Goal: Book appointment/travel/reservation

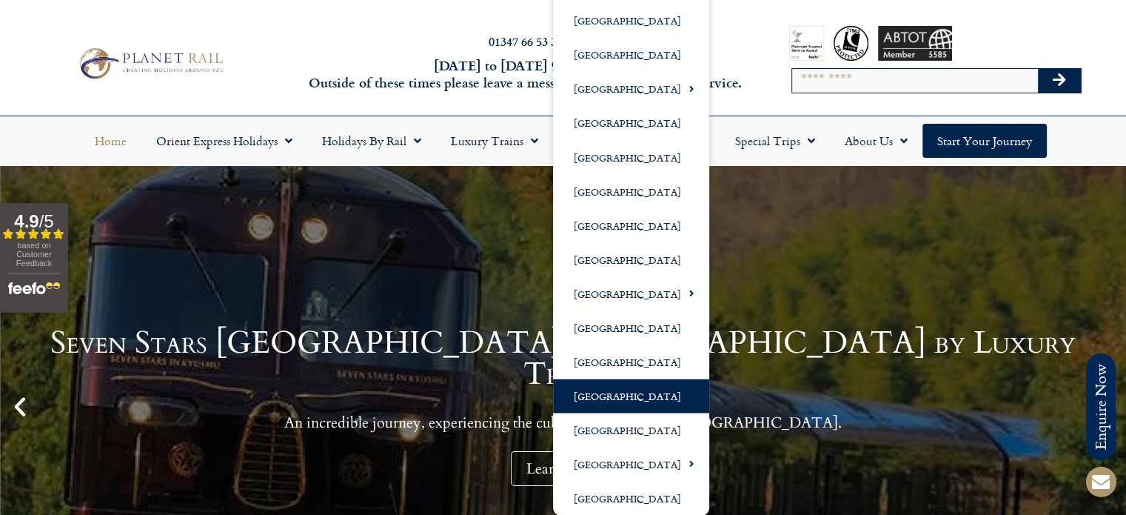
click at [595, 393] on link "[GEOGRAPHIC_DATA]" at bounding box center [631, 395] width 156 height 34
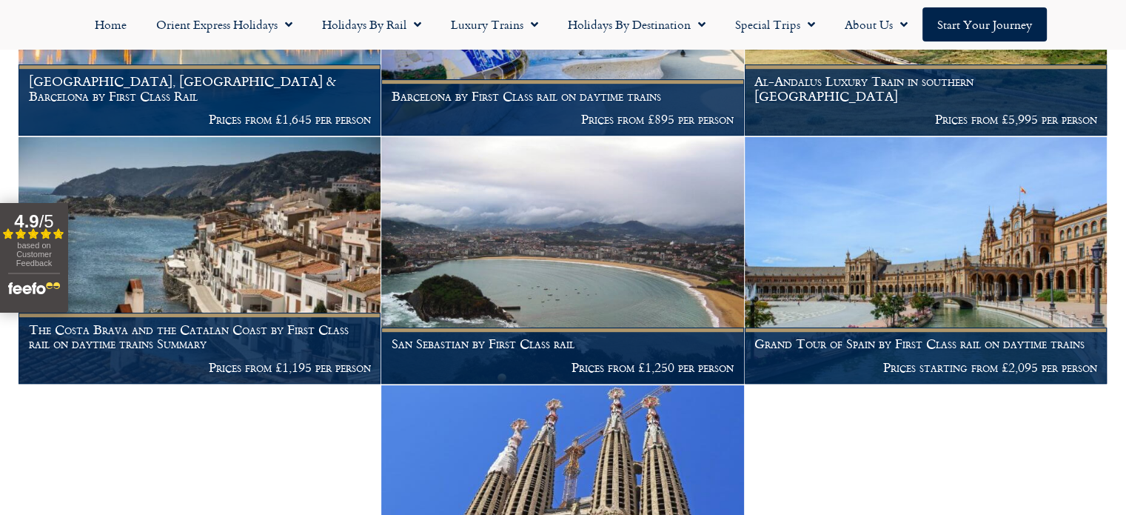
scroll to position [740, 0]
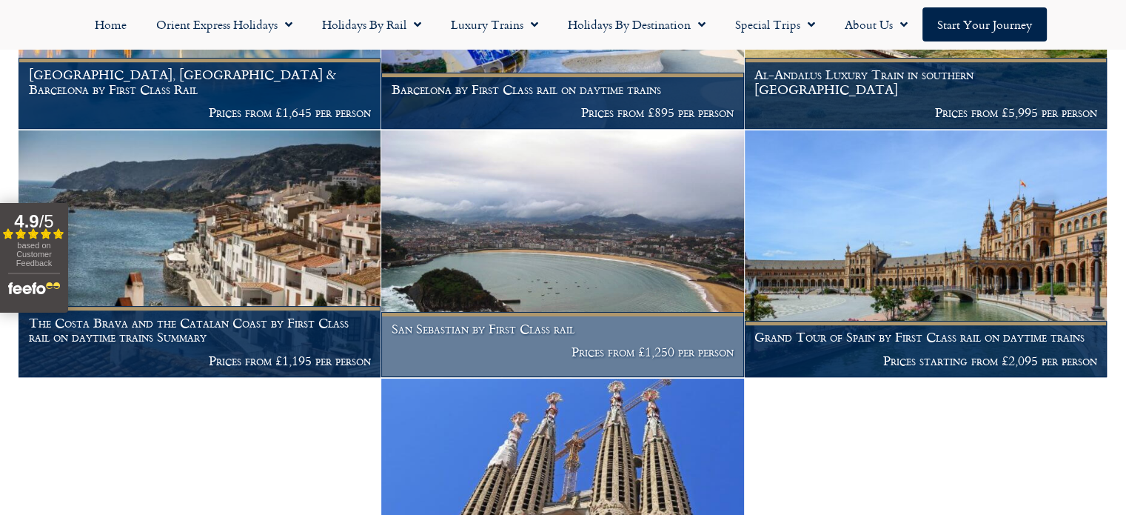
click at [565, 336] on h1 "San Sebastian by First Class rail" at bounding box center [563, 328] width 342 height 15
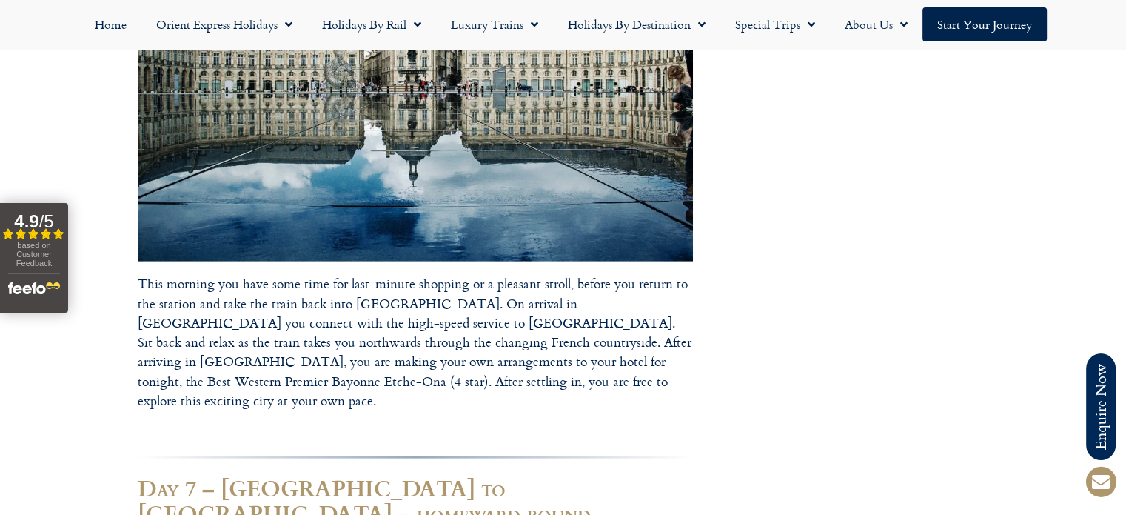
scroll to position [2701, 0]
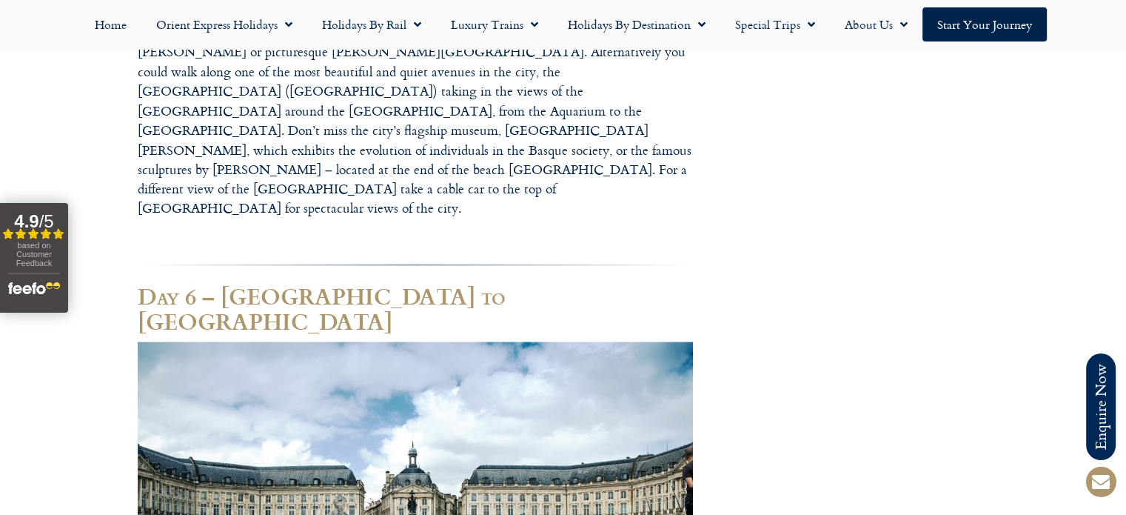
click at [1125, 34] on div "Home Orient Express Holidays Venice Simplon-Orient-Express – 2025 [GEOGRAPHIC_D…" at bounding box center [563, 24] width 1126 height 49
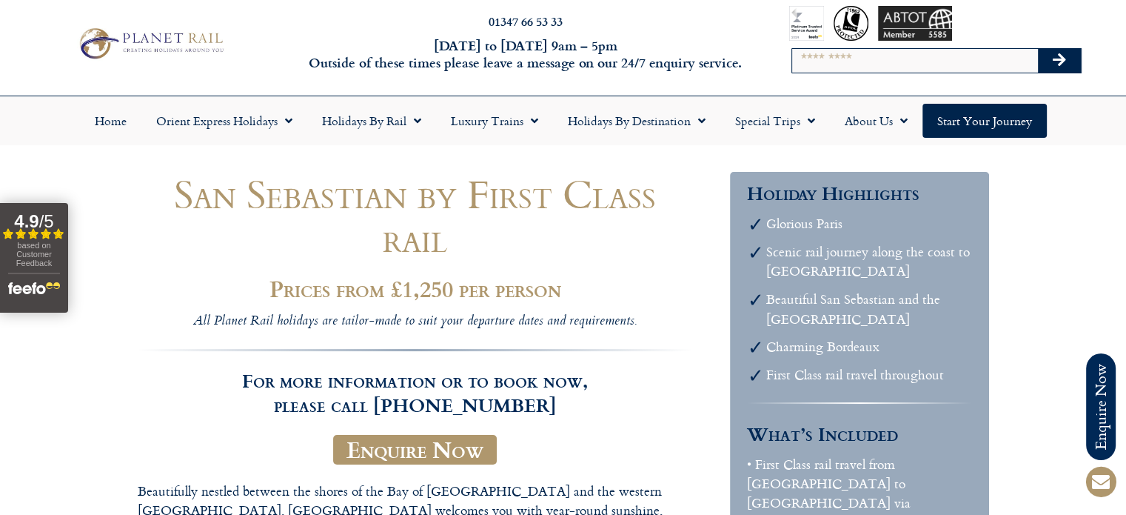
scroll to position [0, 0]
